Goal: Task Accomplishment & Management: Manage account settings

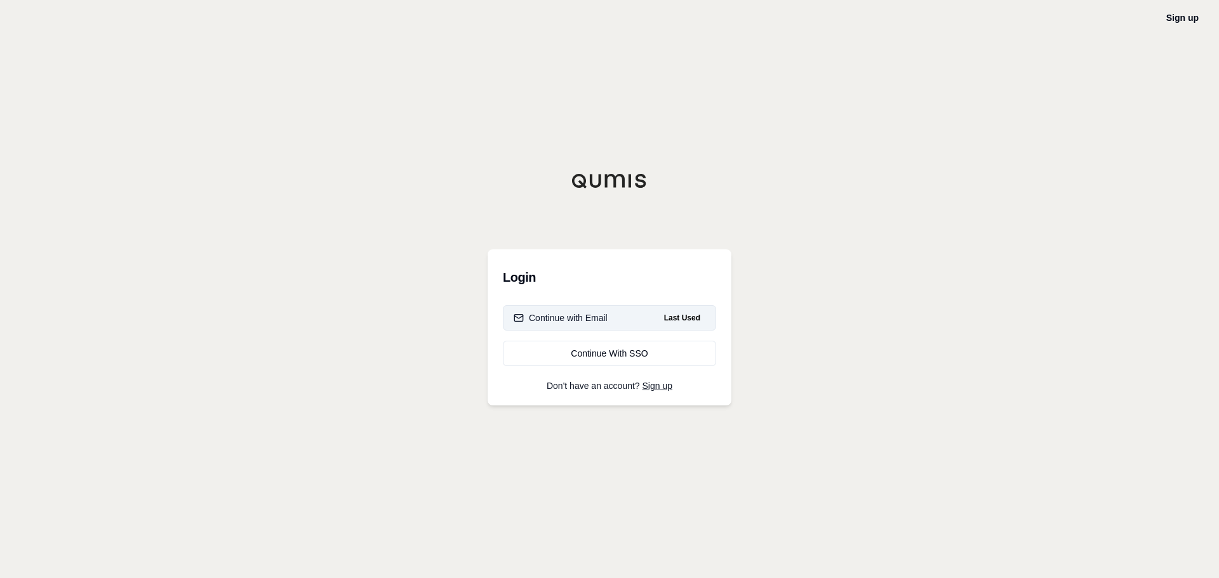
click at [598, 326] on button "Continue with Email Last Used" at bounding box center [609, 317] width 213 height 25
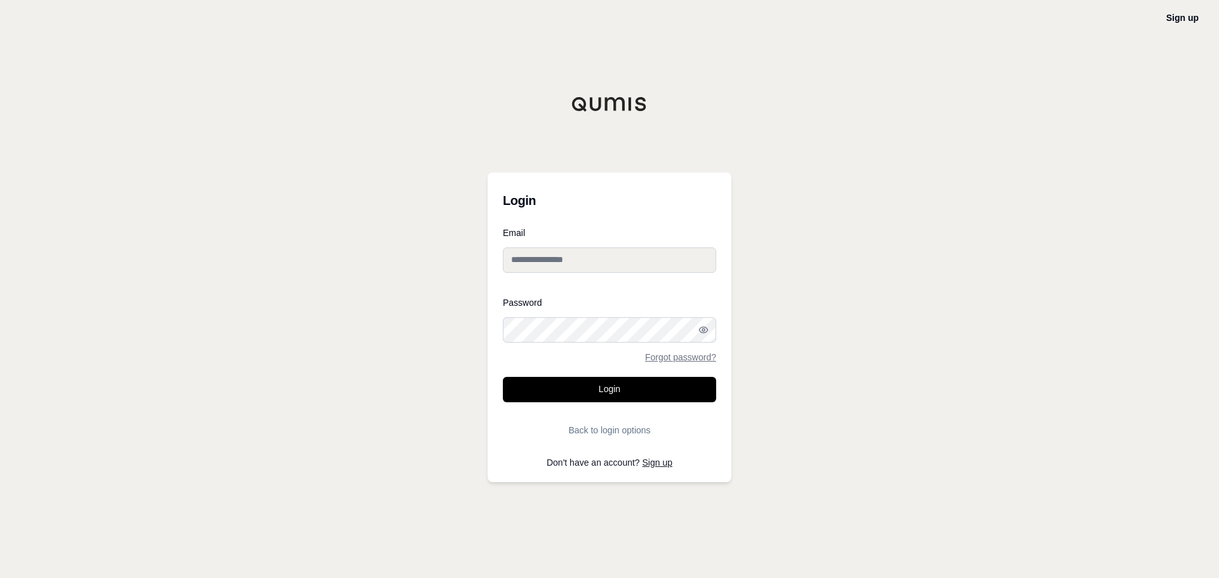
type input "**********"
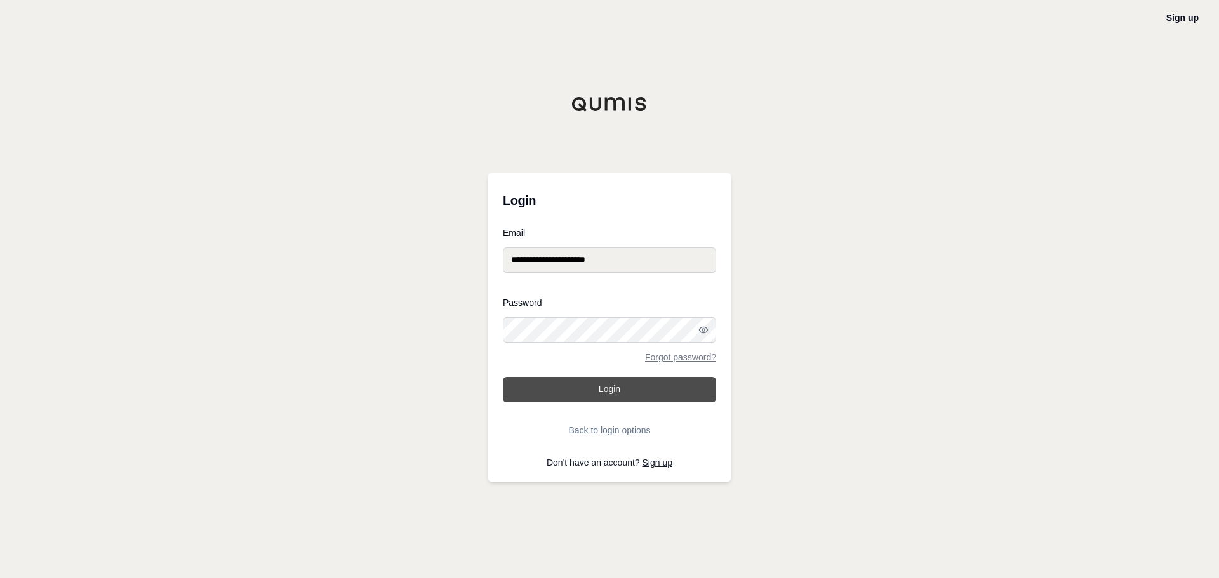
click at [595, 384] on button "Login" at bounding box center [609, 389] width 213 height 25
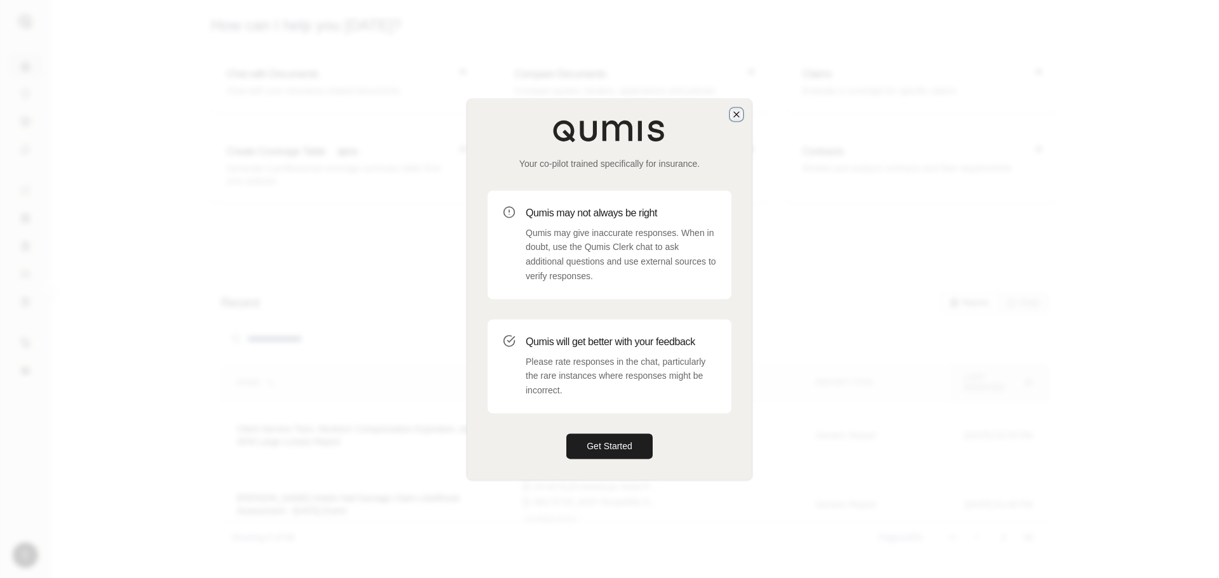
click at [739, 113] on icon "button" at bounding box center [736, 114] width 10 height 10
